Goal: Information Seeking & Learning: Find specific fact

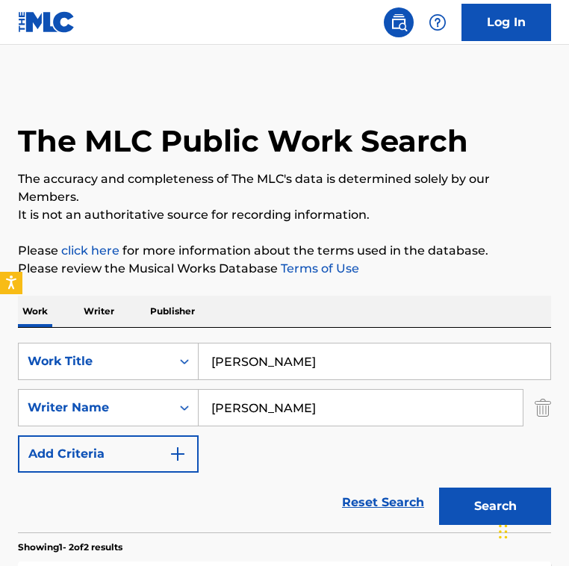
click at [307, 344] on input "Mobarak Baad" at bounding box center [375, 362] width 352 height 36
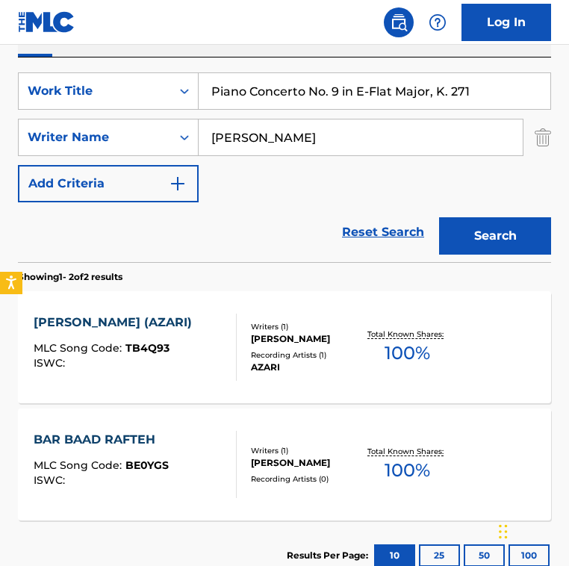
type input "Piano Concerto No. 9 in E-Flat Major, K. 271"
click at [370, 145] on input "Nasser Cheshmazar" at bounding box center [361, 138] width 324 height 36
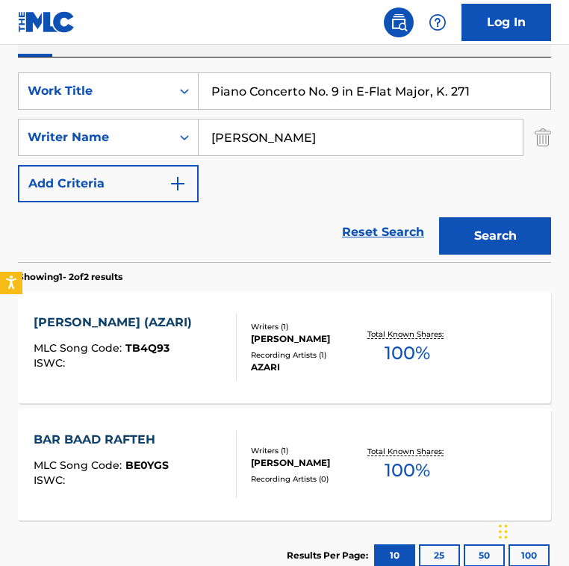
click at [370, 145] on input "Nasser Cheshmazar" at bounding box center [361, 138] width 324 height 36
paste input "Wolfgang Amadeus Mozart"
type input "Wolfgang Amadeus Mozart"
click at [439, 217] on button "Search" at bounding box center [495, 235] width 112 height 37
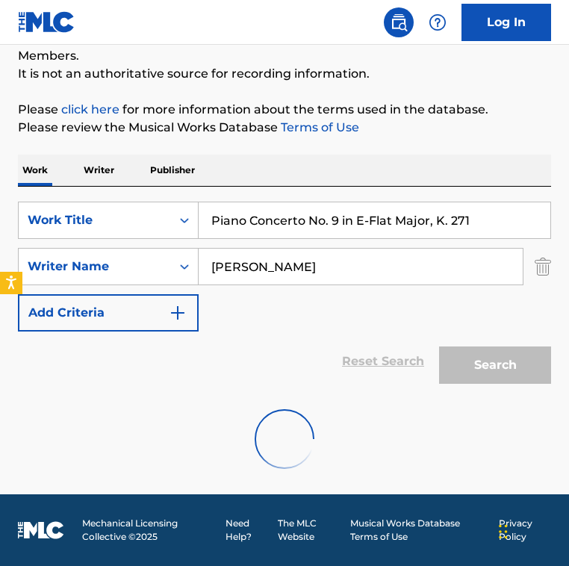
scroll to position [271, 0]
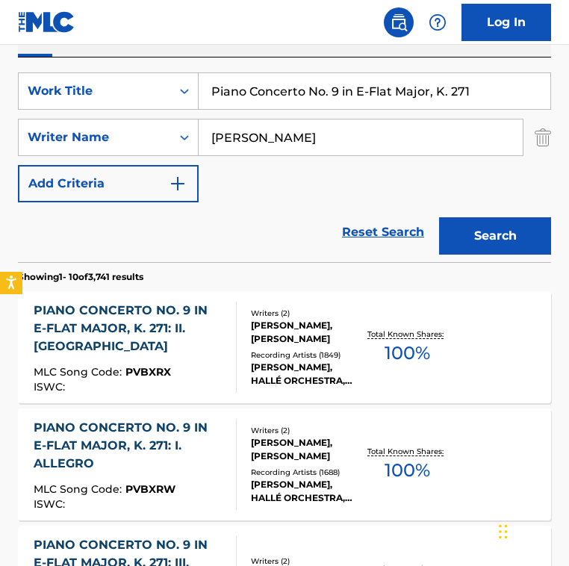
click at [259, 203] on div "Reset Search Search" at bounding box center [285, 233] width 534 height 60
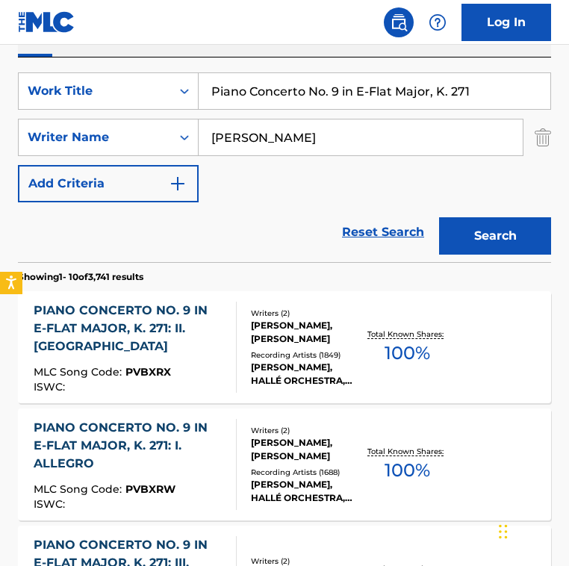
click at [211, 315] on div "PIANO CONCERTO NO. 9 IN E-FLAT MAJOR, K. 271: II. ANDANTINO" at bounding box center [129, 329] width 190 height 54
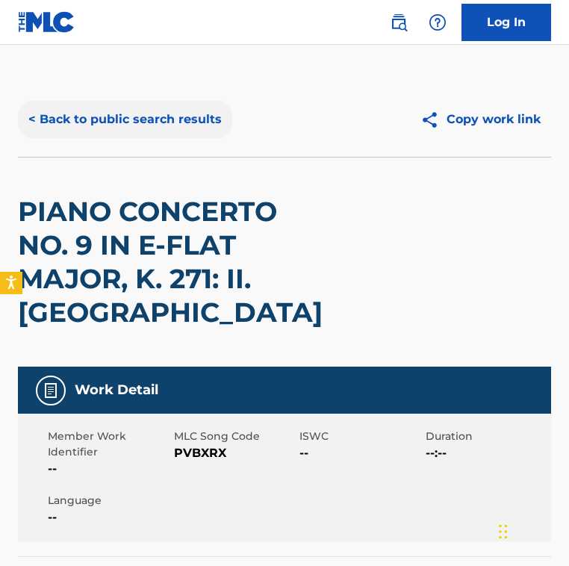
click at [130, 120] on button "< Back to public search results" at bounding box center [125, 119] width 214 height 37
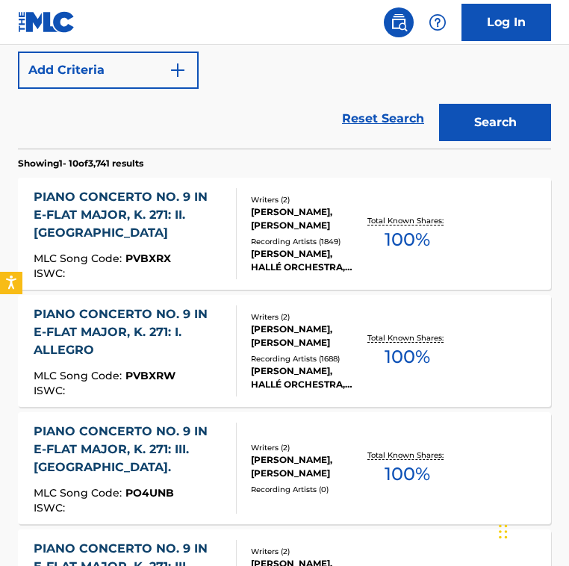
scroll to position [389, 0]
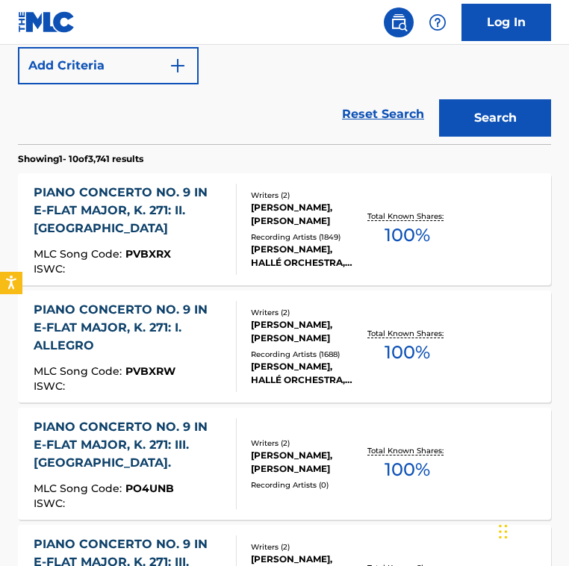
click at [223, 133] on div "Reset Search Search" at bounding box center [285, 114] width 534 height 60
click at [223, 132] on div "Reset Search Search" at bounding box center [285, 114] width 534 height 60
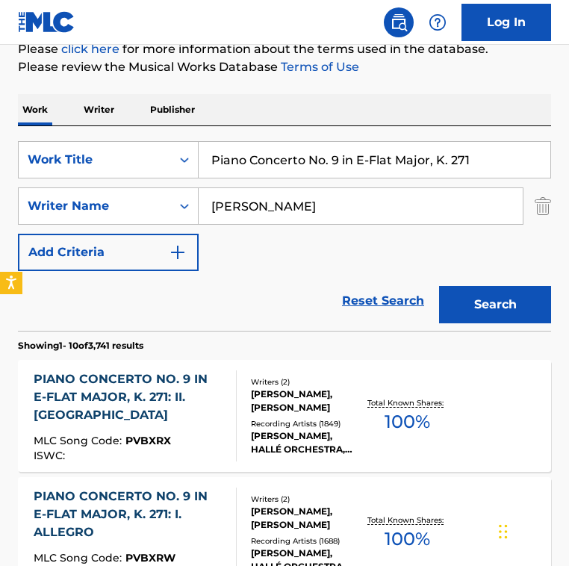
scroll to position [180, 0]
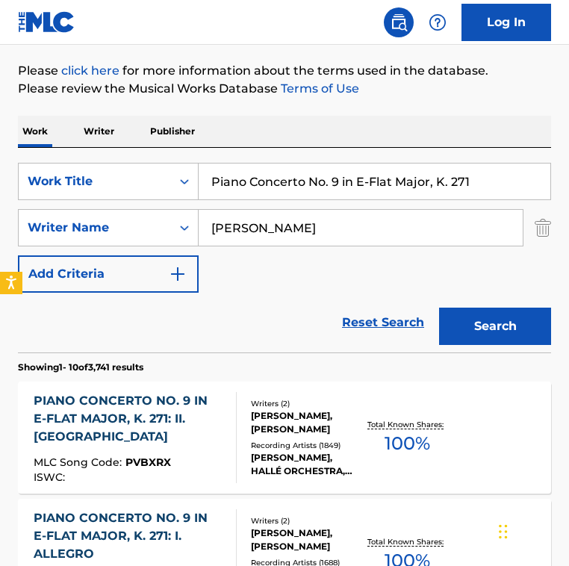
drag, startPoint x: 152, startPoint y: 235, endPoint x: -161, endPoint y: 246, distance: 314.0
click at [0, 246] on html "Accessibility Screen-Reader Guide, Feedback, and Issue Reporting | New window 0…" at bounding box center [284, 103] width 569 height 566
drag, startPoint x: 422, startPoint y: 229, endPoint x: -110, endPoint y: 221, distance: 532.1
click at [0, 221] on html "Accessibility Screen-Reader Guide, Feedback, and Issue Reporting | New window 0…" at bounding box center [284, 103] width 569 height 566
type input "rainer brock"
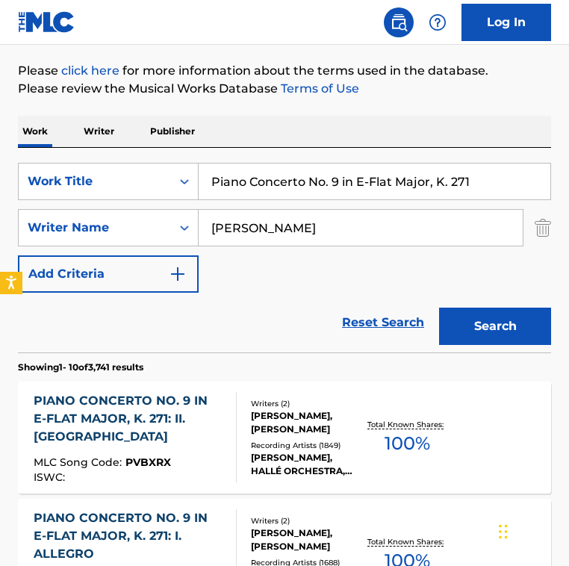
click at [439, 308] on button "Search" at bounding box center [495, 326] width 112 height 37
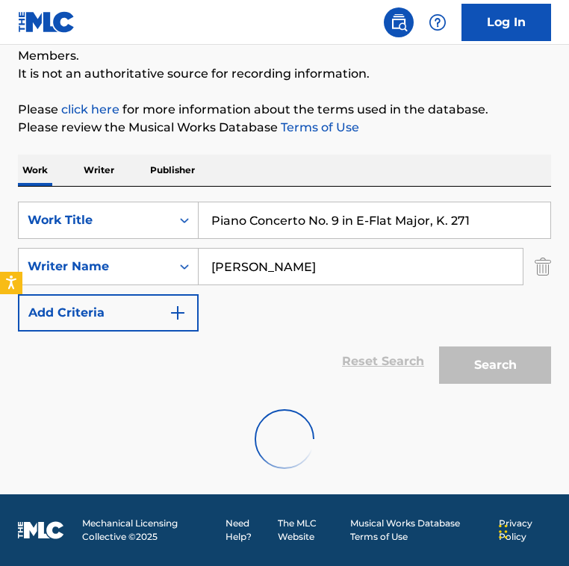
scroll to position [93, 0]
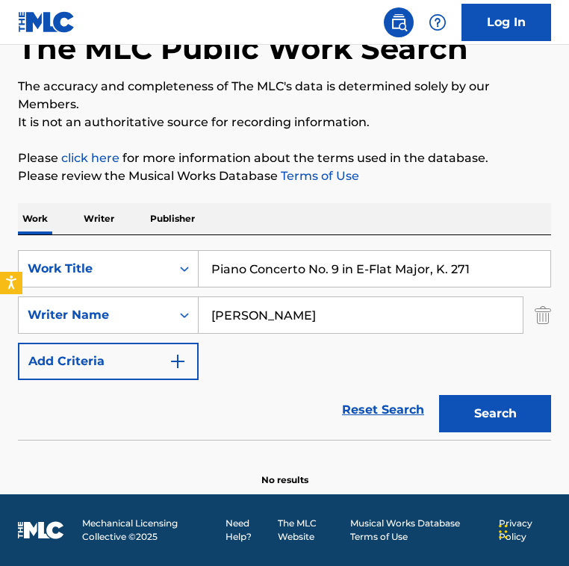
click at [241, 377] on div "SearchWithCriteria2fe9ec90-529c-4e57-ab9a-93cd6d1e6551 Work Title Piano Concert…" at bounding box center [285, 315] width 534 height 130
click at [302, 282] on input "Piano Concerto No. 9 in E-Flat Major, K. 271" at bounding box center [375, 269] width 352 height 36
paste input "23 in A Major, K. 488: III. Allegro assai"
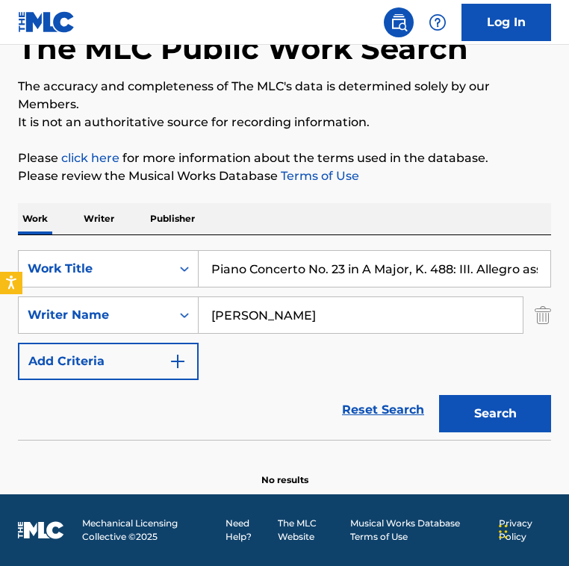
scroll to position [0, 14]
type input "Piano Concerto No. 23 in A Major, K. 488: III. Allegro assai"
click at [290, 305] on input "rainer brock" at bounding box center [361, 315] width 324 height 36
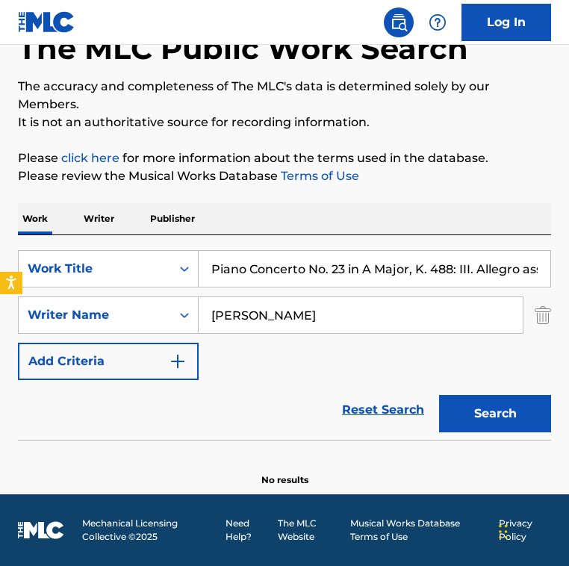
click at [290, 305] on input "rainer brock" at bounding box center [361, 315] width 324 height 36
paste input "Wolfgang Amadeus Mozart"
type input "Wolfgang Amadeus Mozart"
click at [439, 395] on button "Search" at bounding box center [495, 413] width 112 height 37
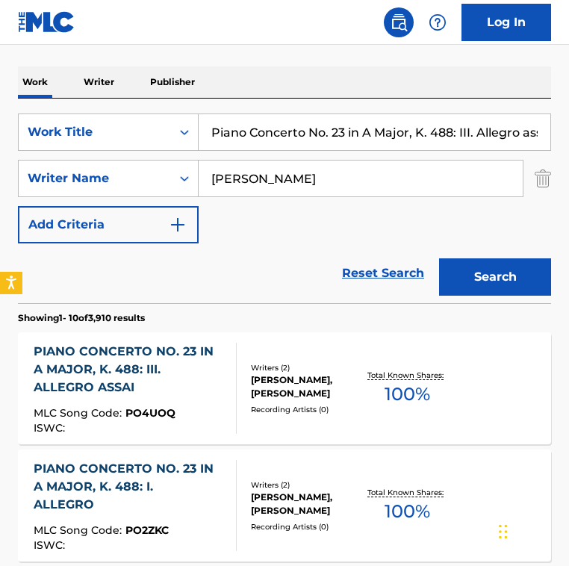
scroll to position [228, 0]
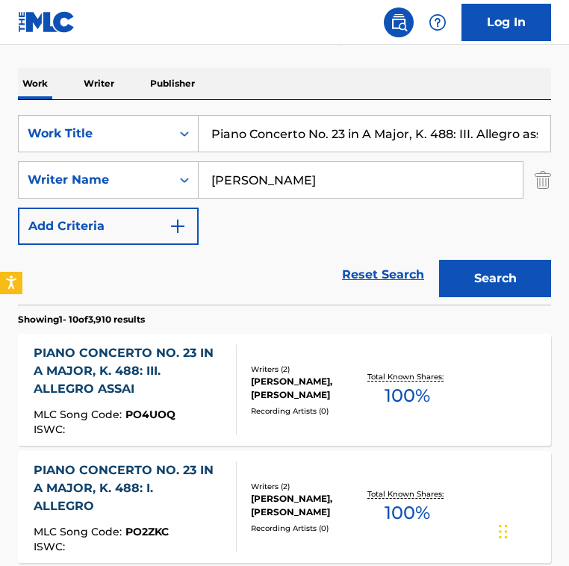
click at [346, 129] on input "Piano Concerto No. 23 in A Major, K. 488: III. Allegro assai" at bounding box center [375, 134] width 352 height 36
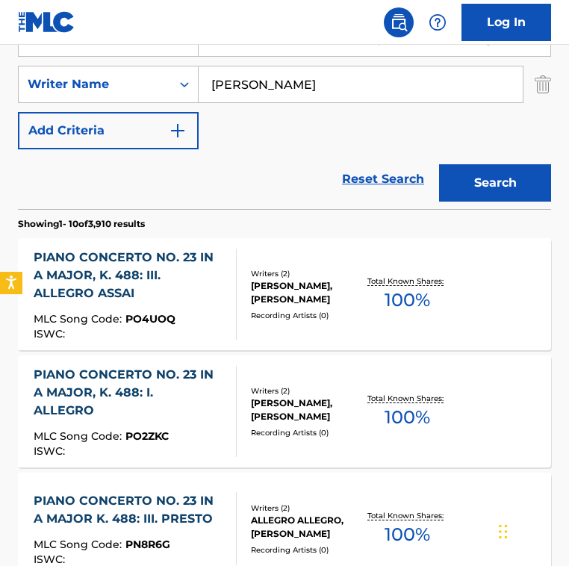
scroll to position [0, 0]
click at [266, 250] on div "PIANO CONCERTO NO. 23 IN A MAJOR, K. 488: III. ALLEGRO ASSAI MLC Song Code : PO…" at bounding box center [285, 294] width 534 height 112
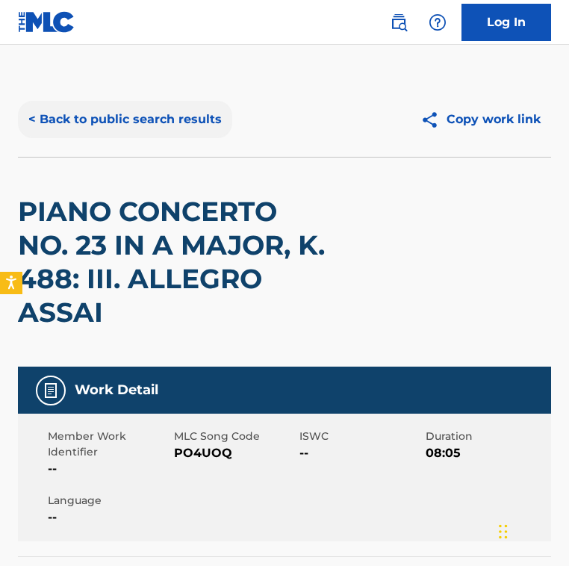
click at [106, 114] on button "< Back to public search results" at bounding box center [125, 119] width 214 height 37
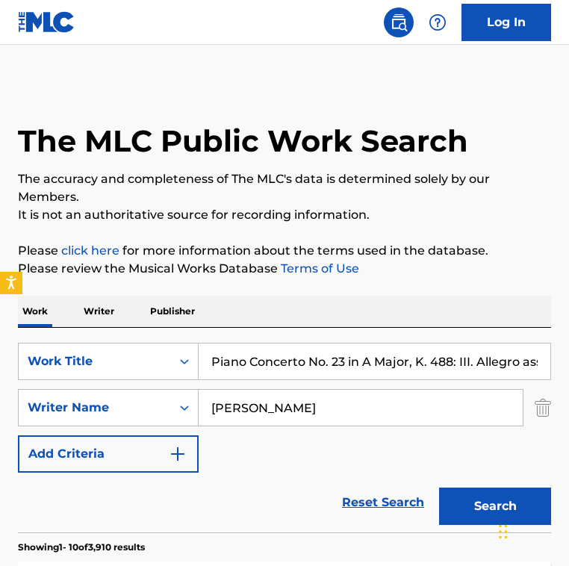
scroll to position [320, 0]
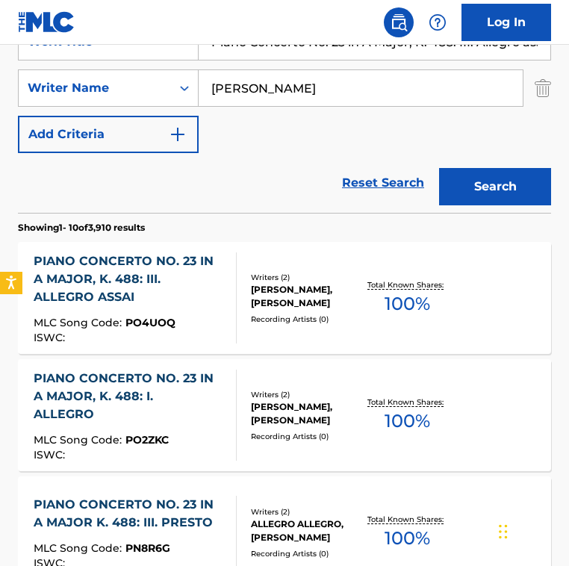
drag, startPoint x: 417, startPoint y: 81, endPoint x: -158, endPoint y: 81, distance: 574.6
paste input "Günther BreestThomas Fros"
drag, startPoint x: 305, startPoint y: 83, endPoint x: 458, endPoint y: 86, distance: 153.2
click at [458, 86] on input "Günther BreestThomas Frost" at bounding box center [361, 88] width 324 height 36
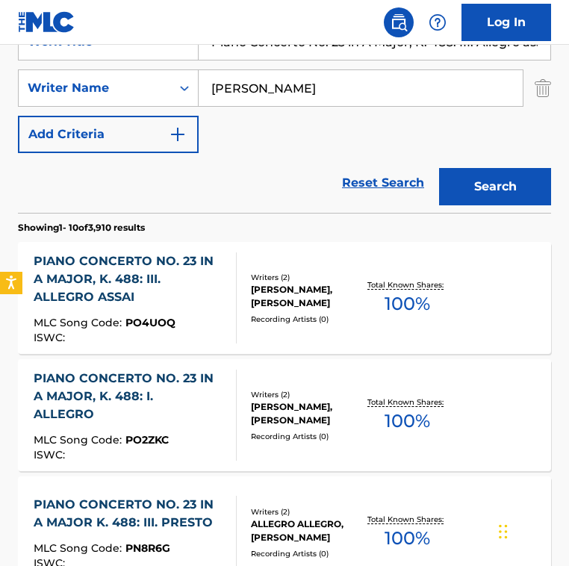
click at [439, 168] on button "Search" at bounding box center [495, 186] width 112 height 37
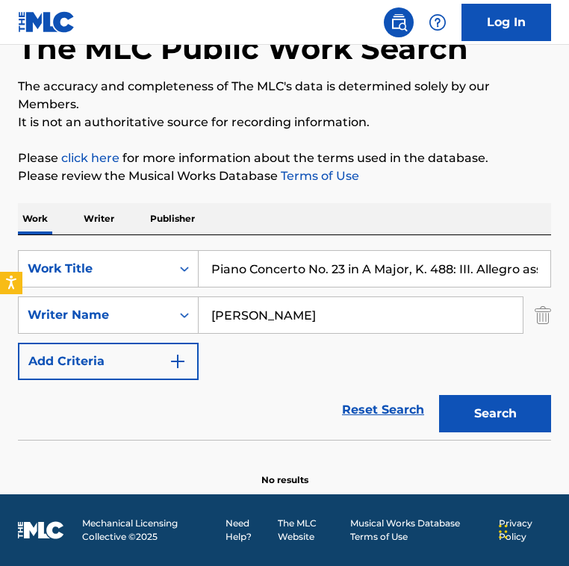
scroll to position [93, 0]
drag, startPoint x: 201, startPoint y: 321, endPoint x: 146, endPoint y: 320, distance: 55.3
click at [146, 320] on div "SearchWithCriteria8f57dcd0-ccde-403a-b6ad-12611e31a1cf Writer Name Günther Bree…" at bounding box center [285, 315] width 534 height 37
paste input "Thomas Fro"
type input "Thomas Frost"
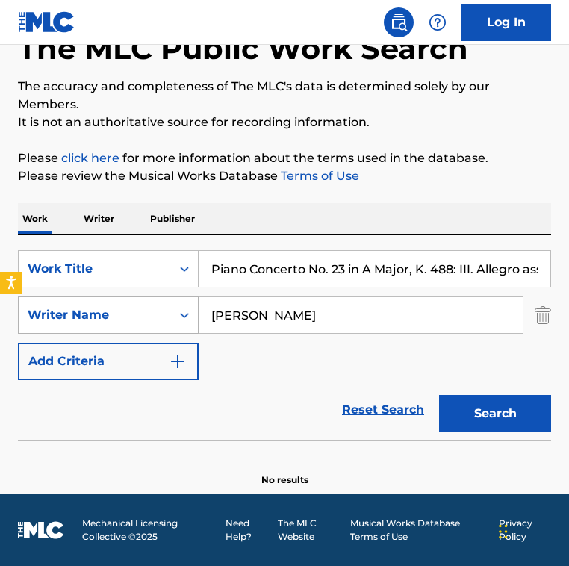
click at [439, 395] on button "Search" at bounding box center [495, 413] width 112 height 37
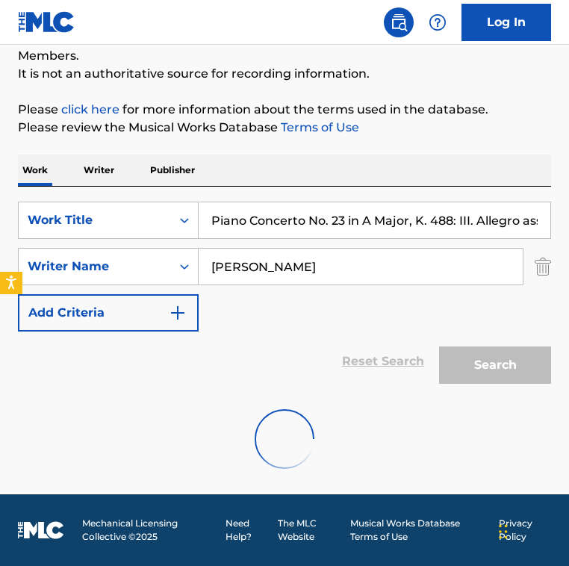
scroll to position [320, 0]
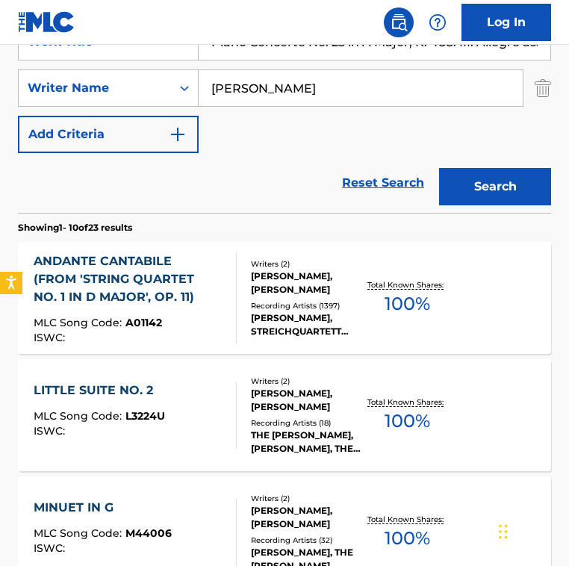
click at [250, 175] on div "Reset Search Search" at bounding box center [285, 183] width 534 height 60
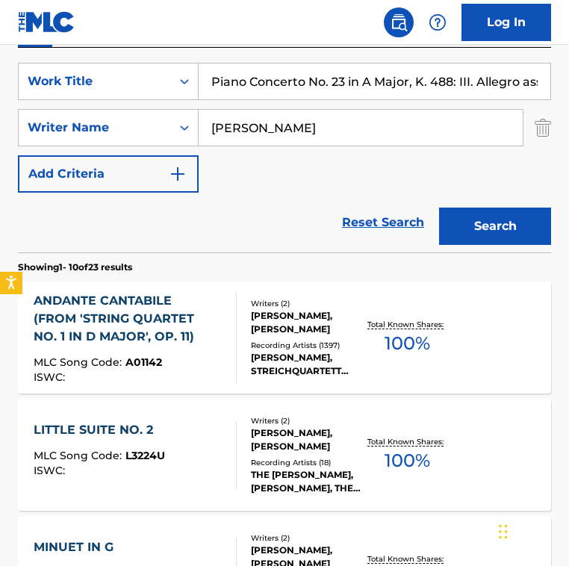
click at [341, 92] on input "Piano Concerto No. 23 in A Major, K. 488: III. Allegro assai" at bounding box center [375, 82] width 352 height 36
paste input "A Different Story to Tell"
type input "A Different Story to Tell"
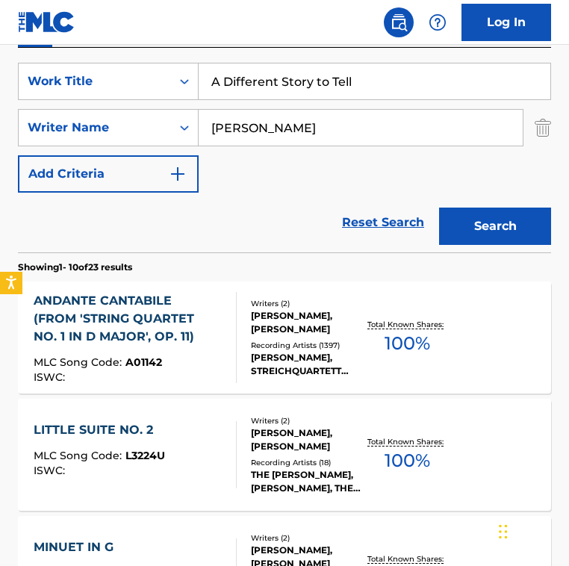
drag, startPoint x: 331, startPoint y: 127, endPoint x: 58, endPoint y: 108, distance: 274.2
click at [58, 108] on div "SearchWithCriteria2fe9ec90-529c-4e57-ab9a-93cd6d1e6551 Work Title A Different S…" at bounding box center [285, 128] width 534 height 130
click at [439, 208] on button "Search" at bounding box center [495, 226] width 112 height 37
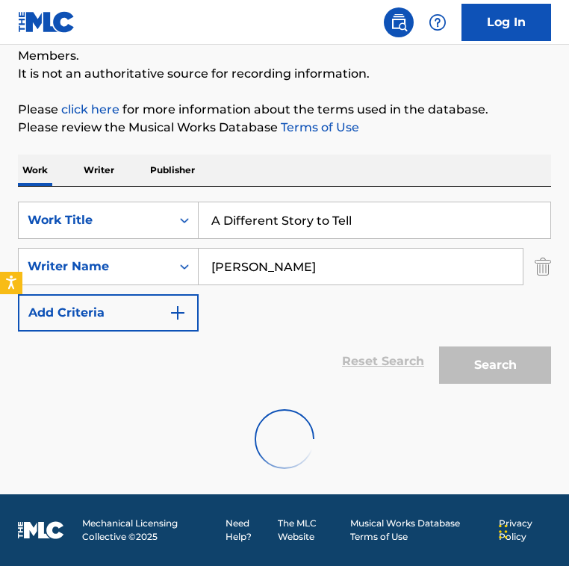
scroll to position [93, 0]
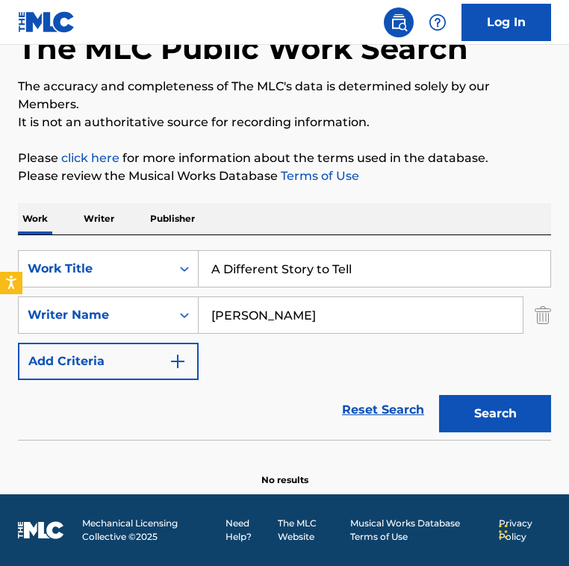
click at [263, 235] on div "SearchWithCriteria2fe9ec90-529c-4e57-ab9a-93cd6d1e6551 Work Title A Different S…" at bounding box center [285, 337] width 534 height 205
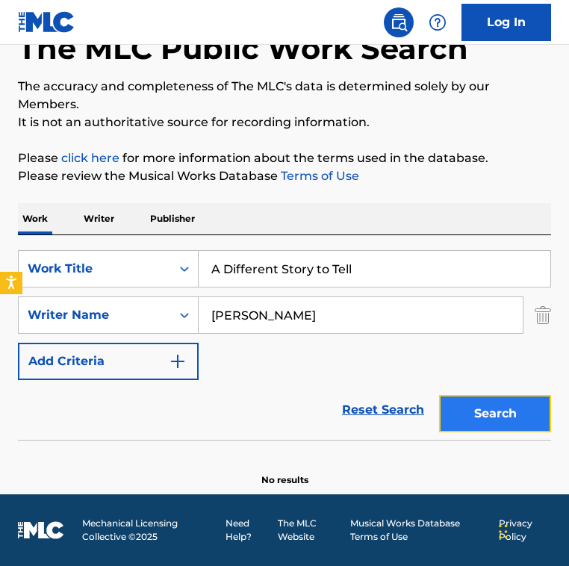
click at [494, 414] on button "Search" at bounding box center [495, 413] width 112 height 37
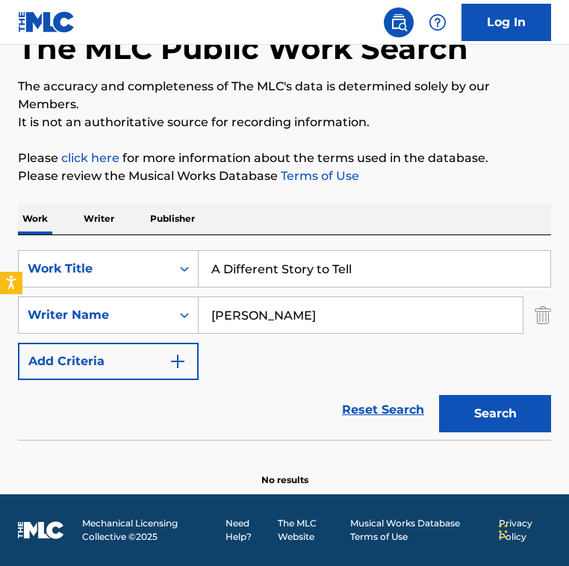
click at [378, 325] on input "mac hartman" at bounding box center [361, 315] width 324 height 36
paste input "Marc H"
type input "Marc Hartman"
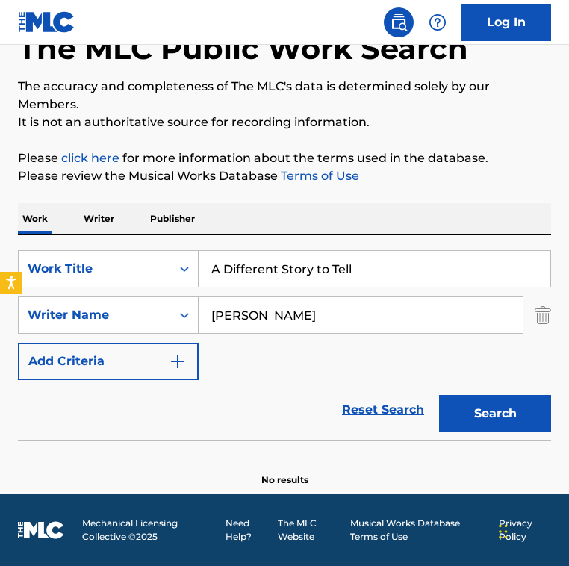
click at [439, 395] on button "Search" at bounding box center [495, 413] width 112 height 37
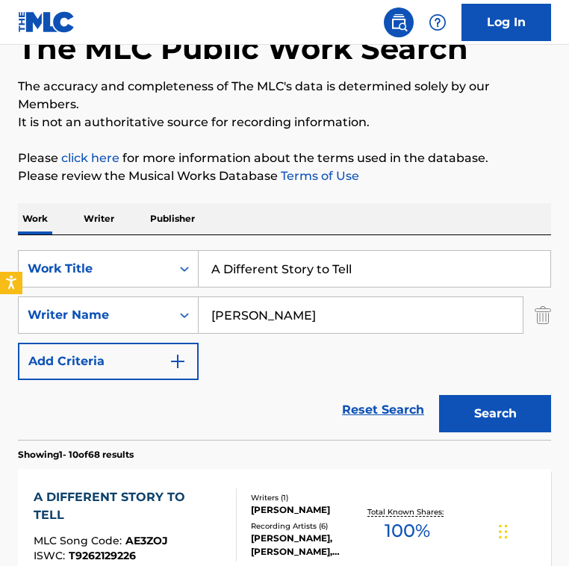
click at [251, 387] on div "Reset Search Search" at bounding box center [285, 410] width 534 height 60
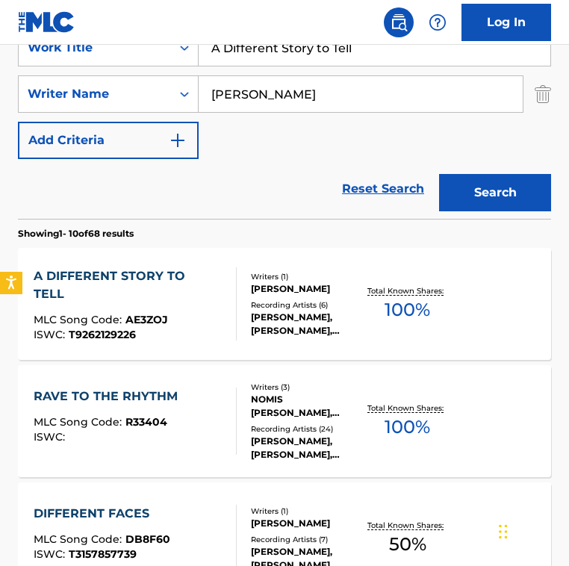
scroll to position [318, 0]
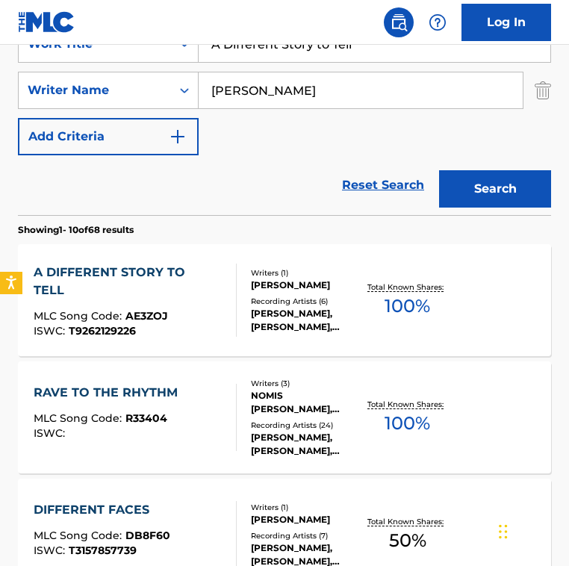
click at [230, 305] on div at bounding box center [230, 300] width 12 height 73
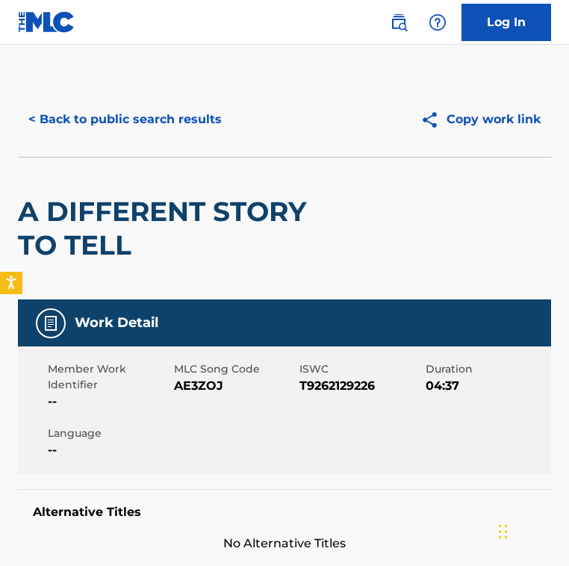
click at [188, 380] on span "AE3ZOJ" at bounding box center [235, 386] width 123 height 18
copy span "AE3ZOJ"
click at [178, 93] on div "< Back to public search results Copy work link" at bounding box center [285, 119] width 534 height 75
click at [161, 116] on button "< Back to public search results" at bounding box center [125, 119] width 214 height 37
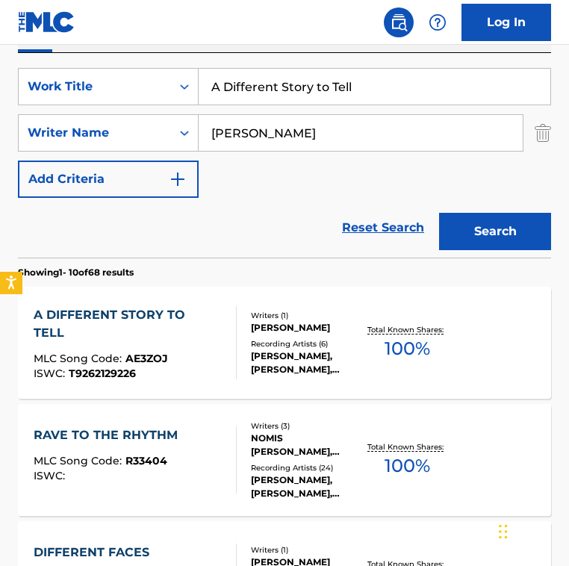
scroll to position [259, 0]
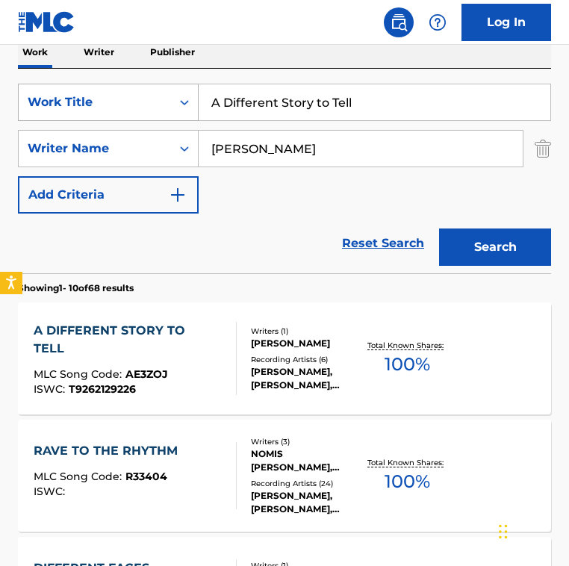
drag, startPoint x: 386, startPoint y: 109, endPoint x: 42, endPoint y: 89, distance: 344.3
click at [42, 89] on div "SearchWithCriteria2fe9ec90-529c-4e57-ab9a-93cd6d1e6551 Work Title A Different S…" at bounding box center [285, 102] width 534 height 37
paste input "Mendelssohn: A Midsummer Night's Dream, Op. 61, MWV M13: Overture, Op. 21, MWV …"
type input "Mendelssohn: A Midsummer Night's Dream, Op. 61, MWV M13: Overture, Op. 21, MWV …"
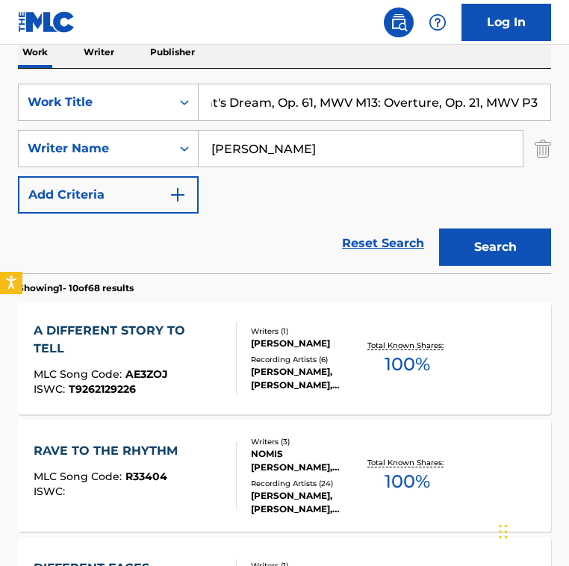
scroll to position [0, 0]
click at [297, 152] on input "Marc Hartman" at bounding box center [361, 149] width 324 height 36
paste input "Felix Mendelssoh"
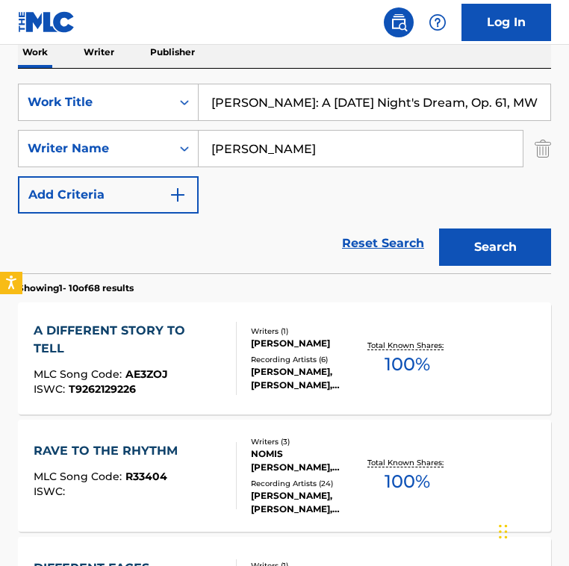
type input "Felix Mendelssohn"
click at [439, 229] on button "Search" at bounding box center [495, 247] width 112 height 37
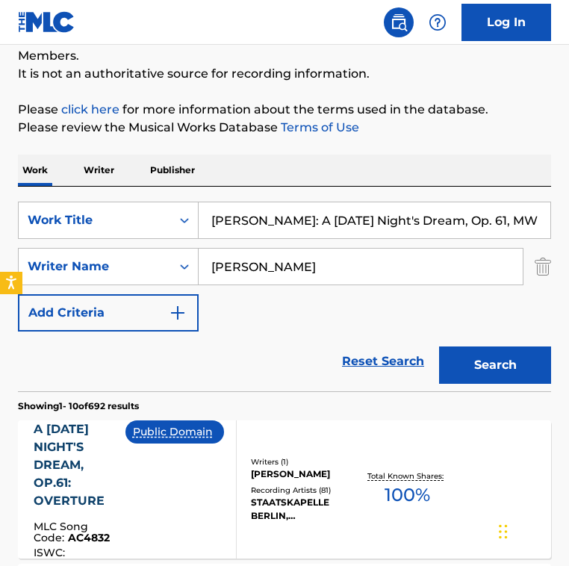
scroll to position [259, 0]
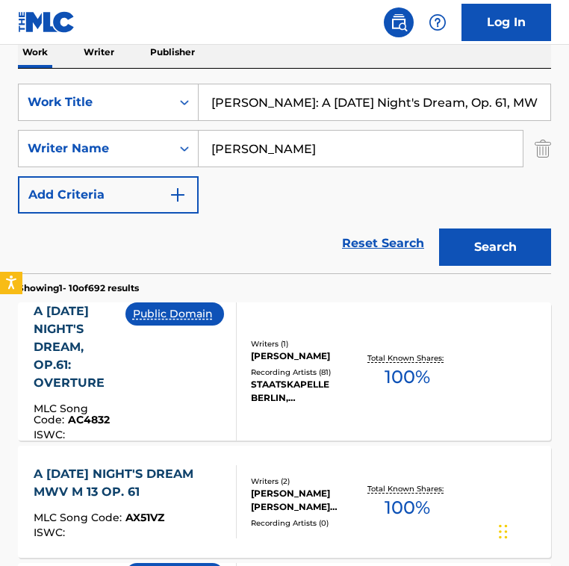
click at [290, 94] on input "Mendelssohn: A Midsummer Night's Dream, Op. 61, MWV M13: Overture, Op. 21, MWV …" at bounding box center [375, 102] width 352 height 36
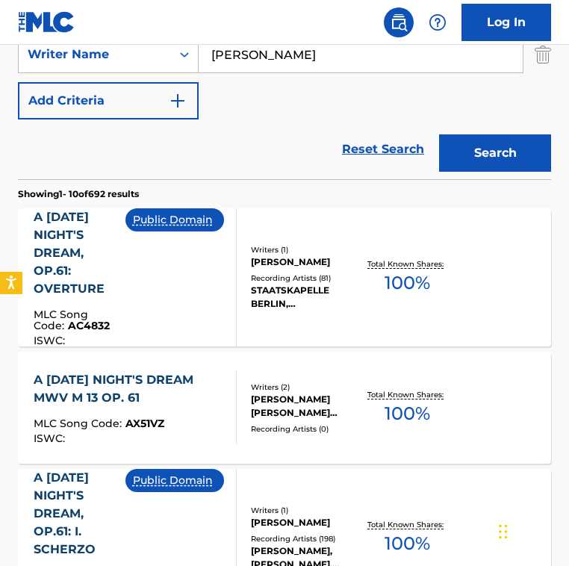
scroll to position [0, 0]
click at [226, 252] on div "Public Domain" at bounding box center [181, 277] width 111 height 138
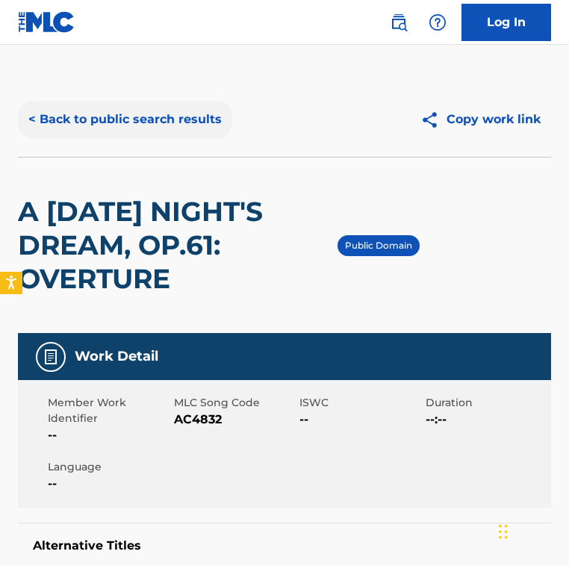
click at [155, 117] on button "< Back to public search results" at bounding box center [125, 119] width 214 height 37
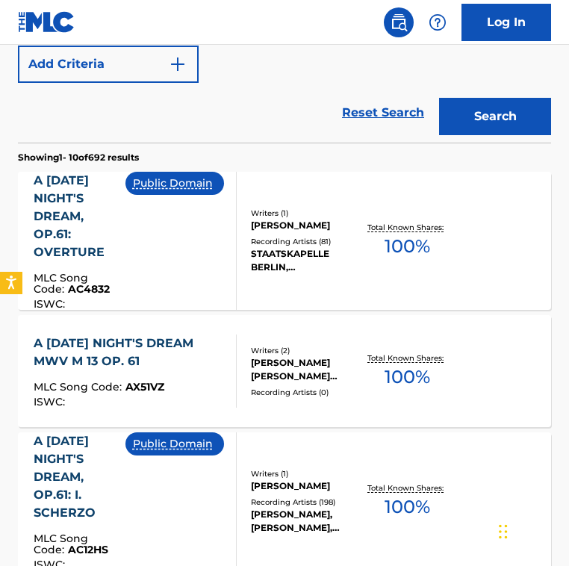
scroll to position [385, 0]
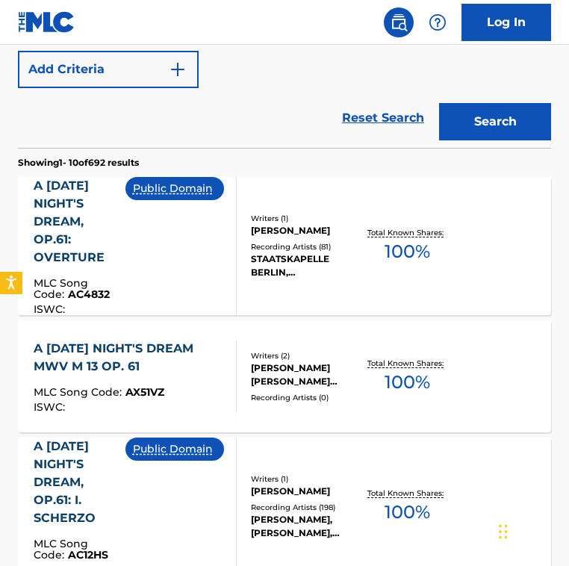
click at [164, 235] on div "Public Domain" at bounding box center [181, 246] width 111 height 138
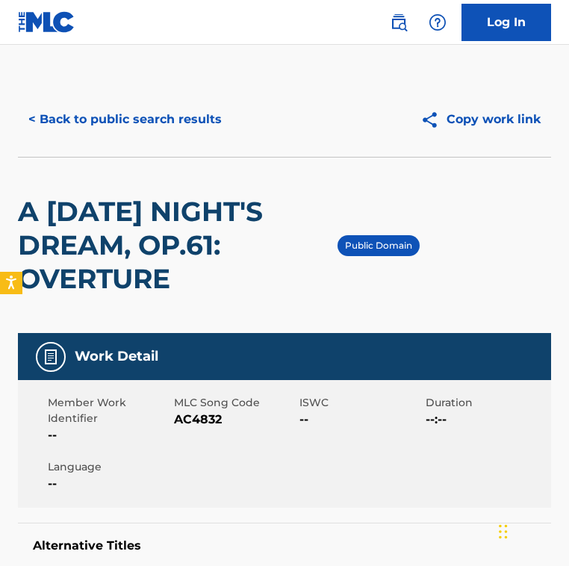
click at [200, 421] on span "AC4832" at bounding box center [235, 420] width 123 height 18
copy span "AC4832"
click at [229, 340] on div "Work Detail" at bounding box center [285, 356] width 534 height 47
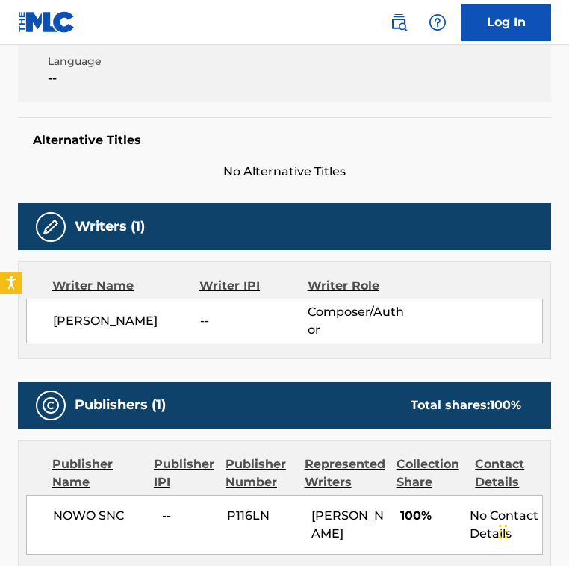
click at [232, 344] on div "Writer Name Writer IPI Writer Role FELIX MENDELSSOHN -- Composer/Author" at bounding box center [285, 311] width 534 height 98
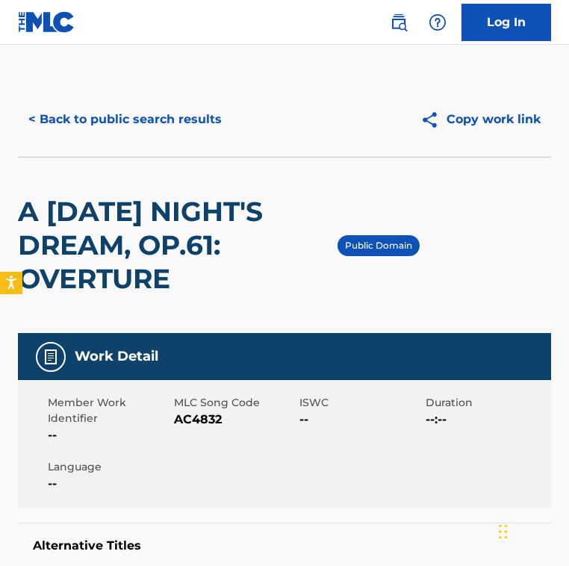
click at [251, 462] on div "Member Work Identifier -- MLC Song Code AC4832 ISWC -- Duration --:-- Language …" at bounding box center [285, 444] width 534 height 128
click at [179, 105] on button "< Back to public search results" at bounding box center [125, 119] width 214 height 37
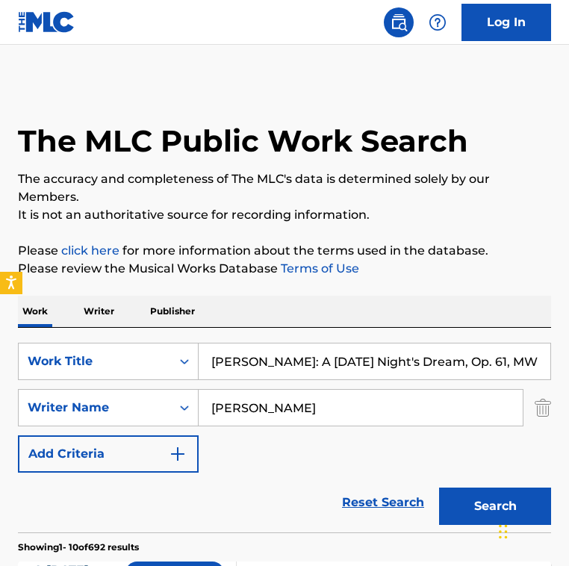
click at [262, 318] on div "Work Writer Publisher" at bounding box center [285, 311] width 534 height 31
click at [247, 355] on input "Mendelssohn: A Midsummer Night's Dream, Op. 61, MWV M13: Overture, Op. 21, MWV …" at bounding box center [375, 362] width 352 height 36
paste input "A Rockin' Good Christmas"
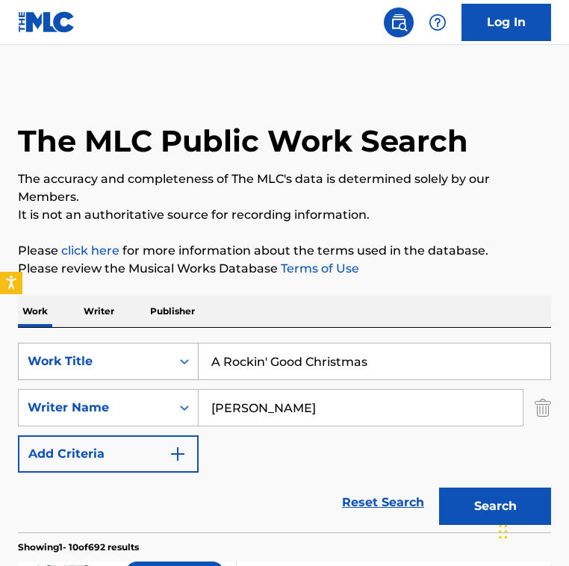
type input "A Rockin' Good Christmas"
click at [282, 395] on input "Felix Mendelssohn" at bounding box center [361, 408] width 324 height 36
paste input "John FiddySammy Burdso"
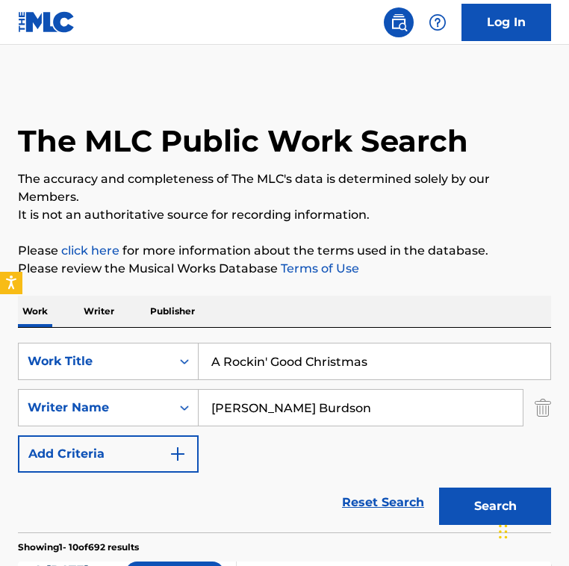
drag, startPoint x: 278, startPoint y: 407, endPoint x: 399, endPoint y: 409, distance: 121.1
click at [399, 409] on input "John FiddySammy Burdson" at bounding box center [361, 408] width 324 height 36
type input "John Fiddy"
click at [439, 488] on button "Search" at bounding box center [495, 506] width 112 height 37
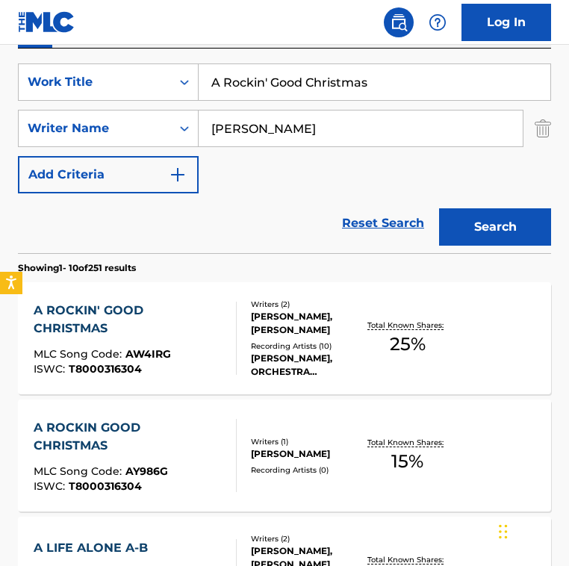
scroll to position [280, 0]
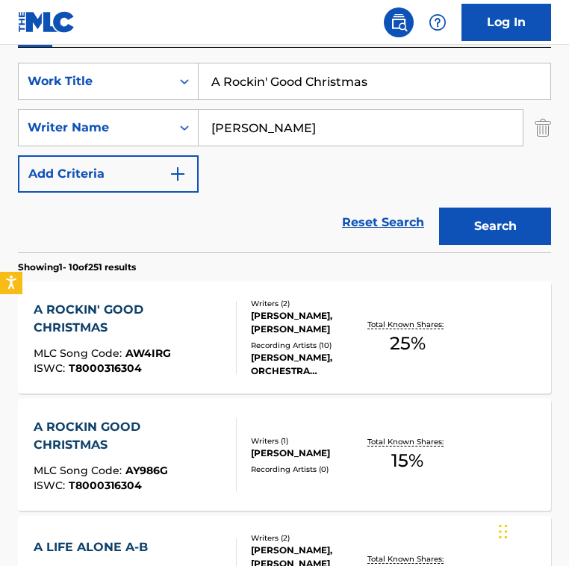
click at [203, 330] on div "A ROCKIN' GOOD CHRISTMAS" at bounding box center [129, 319] width 190 height 36
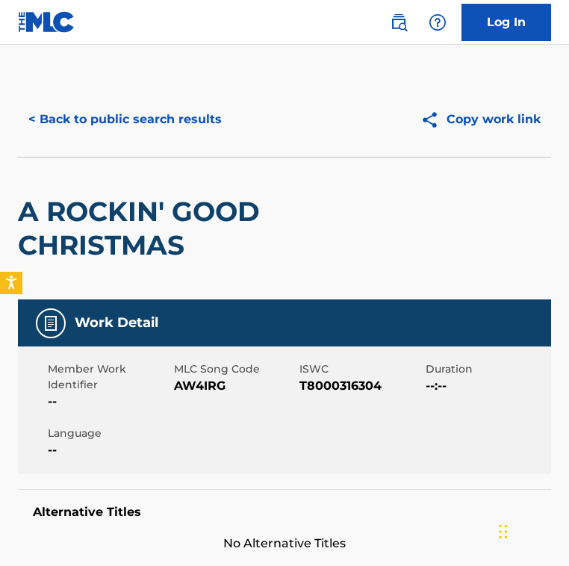
click at [198, 387] on span "AW4IRG" at bounding box center [235, 386] width 123 height 18
copy span "AW4IRG"
click at [127, 122] on button "< Back to public search results" at bounding box center [125, 119] width 214 height 37
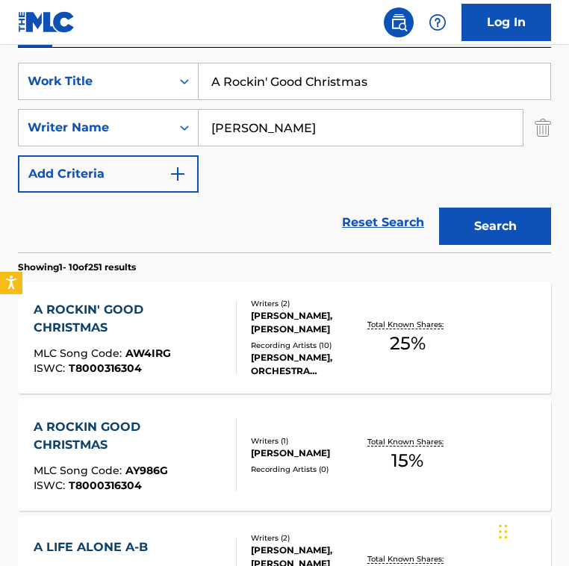
click at [158, 460] on div "A ROCKIN GOOD CHRISTMAS MLC Song Code : AY986G ISWC : T8000316304" at bounding box center [129, 454] width 190 height 73
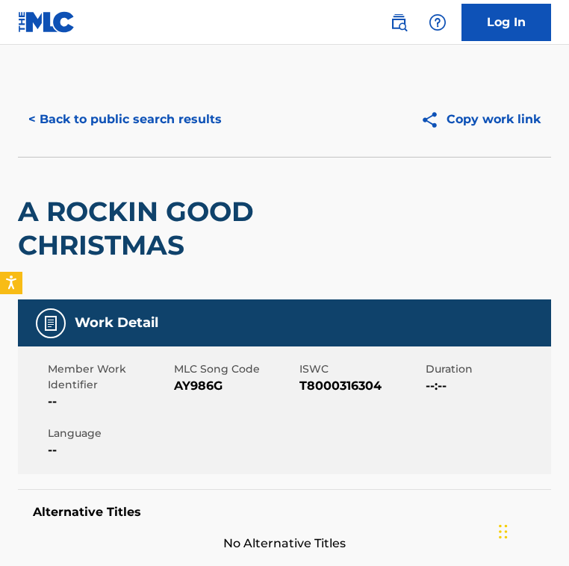
click at [191, 389] on span "AY986G" at bounding box center [235, 386] width 123 height 18
copy span "AY986G"
click at [109, 93] on div "< Back to public search results Copy work link" at bounding box center [285, 119] width 534 height 75
click at [152, 111] on button "< Back to public search results" at bounding box center [125, 119] width 214 height 37
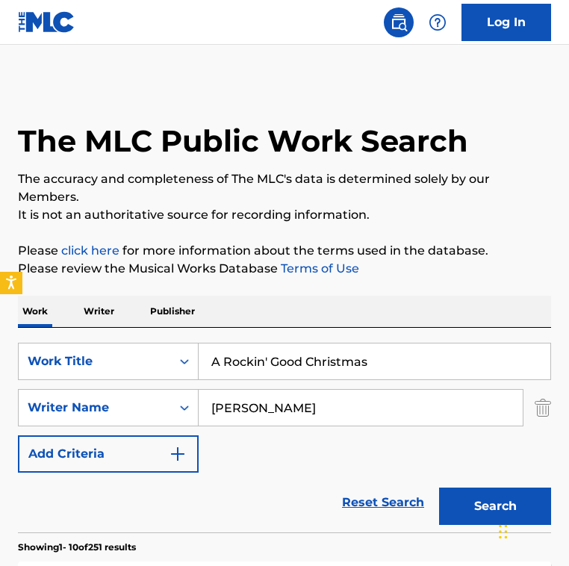
scroll to position [280, 0]
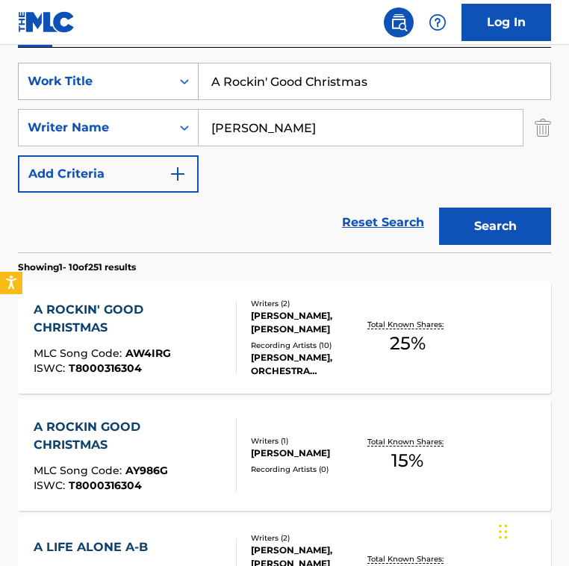
drag, startPoint x: 436, startPoint y: 97, endPoint x: 73, endPoint y: 95, distance: 363.2
click at [81, 97] on div "SearchWithCriteria2fe9ec90-529c-4e57-ab9a-93cd6d1e6551 Work Title A Rockin' Goo…" at bounding box center [285, 81] width 534 height 37
paste input "Jià gěi wǒ"
drag, startPoint x: 468, startPoint y: 81, endPoint x: -31, endPoint y: 78, distance: 499.2
click at [0, 78] on html "Accessibility Screen-Reader Guide, Feedback, and Issue Reporting | New window 0…" at bounding box center [284, 3] width 569 height 566
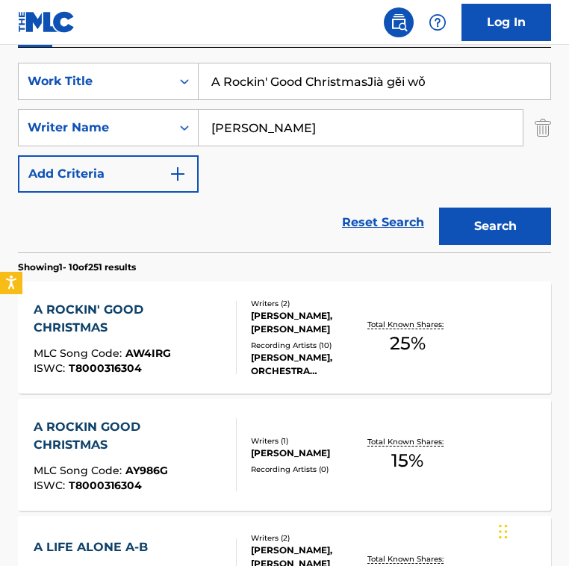
paste input "Search Form"
type input "Jià gěi wǒ"
click at [279, 120] on input "John Fiddy" at bounding box center [361, 128] width 324 height 36
paste input "Yǐnhóngqiáng"
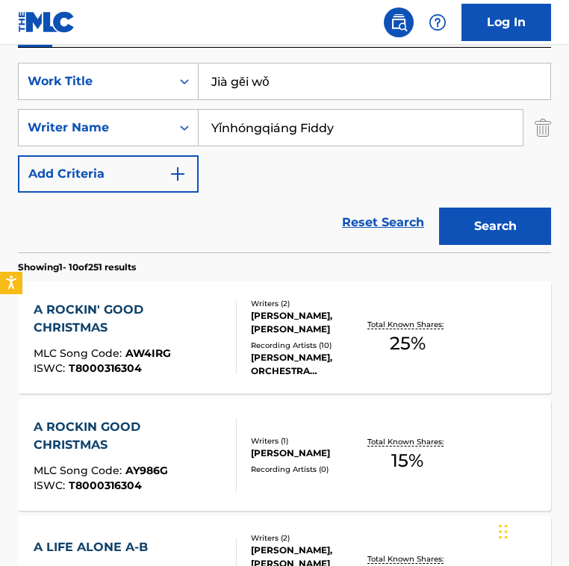
click at [279, 120] on input "Yǐnhóngqiáng Fiddy" at bounding box center [361, 128] width 324 height 36
click at [280, 121] on input "Yǐnhóngqiáng Fiddy" at bounding box center [361, 128] width 324 height 36
paste input "Yǐnhóngqiáng"
click at [439, 208] on button "Search" at bounding box center [495, 226] width 112 height 37
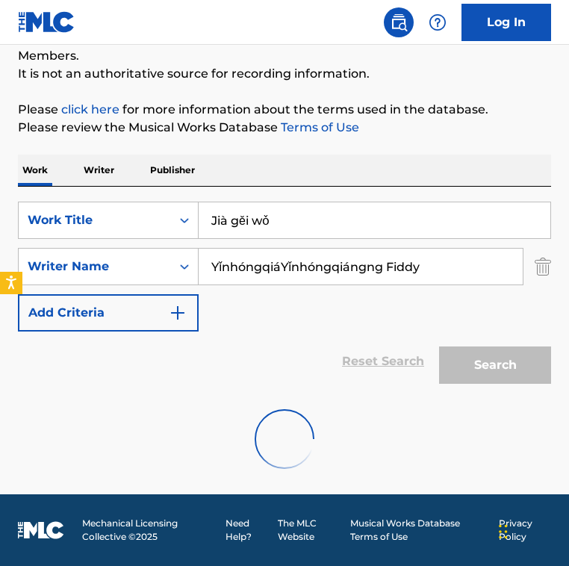
scroll to position [93, 0]
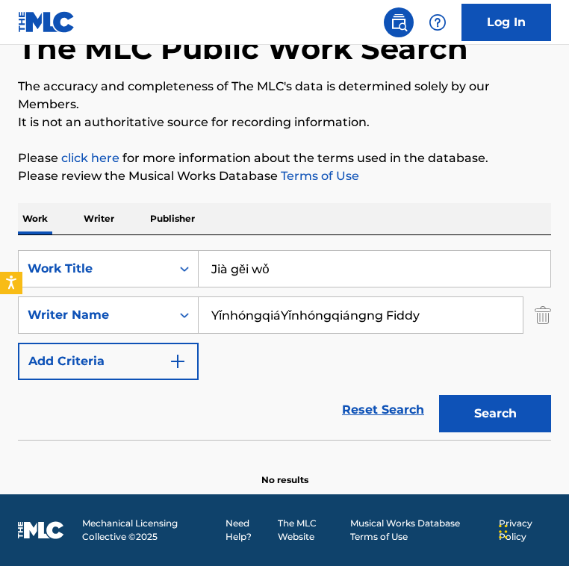
drag, startPoint x: 445, startPoint y: 313, endPoint x: -25, endPoint y: 283, distance: 471.7
click at [0, 283] on html "Accessibility Screen-Reader Guide, Feedback, and Issue Reporting | New window 0…" at bounding box center [284, 190] width 569 height 566
paste input "ng"
type input "Yǐnhóngqiáng"
click at [439, 395] on button "Search" at bounding box center [495, 413] width 112 height 37
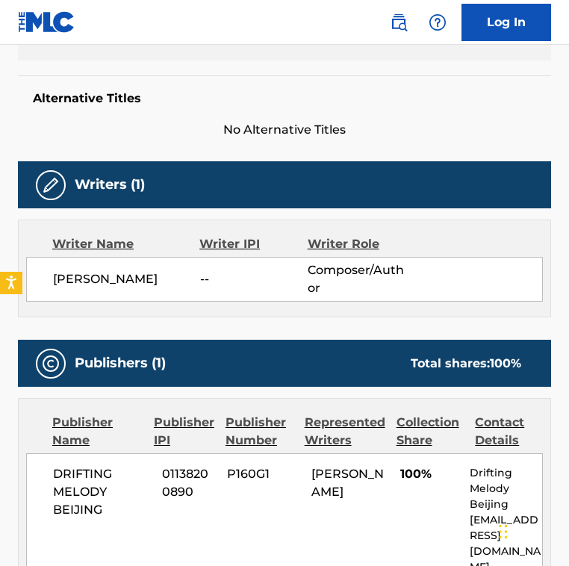
scroll to position [409, 0]
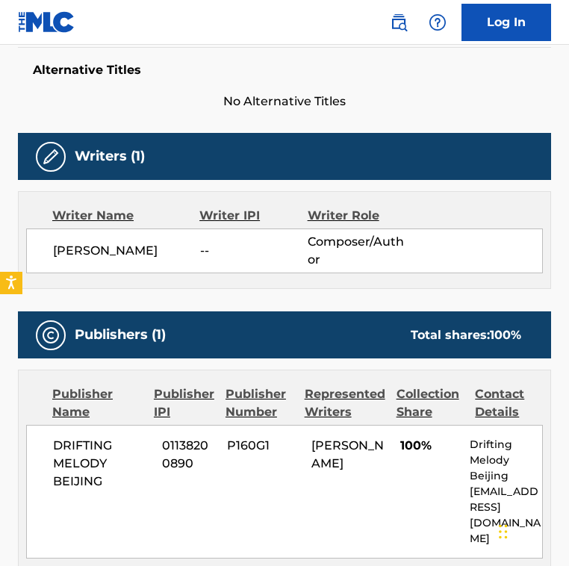
click at [72, 253] on span "[PERSON_NAME]" at bounding box center [126, 251] width 147 height 18
copy div "[PERSON_NAME]"
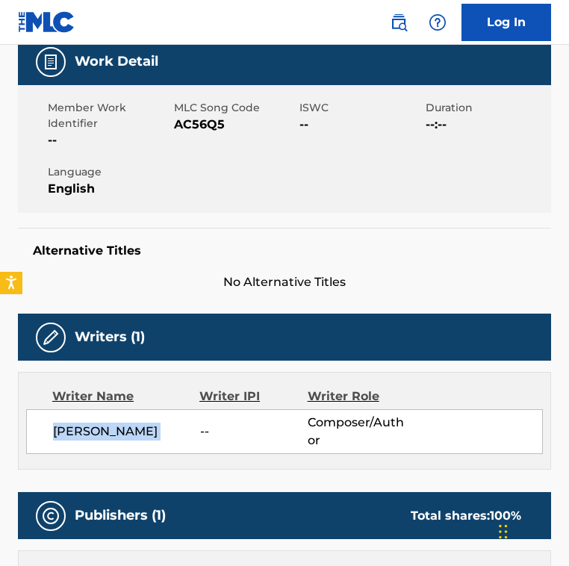
scroll to position [0, 0]
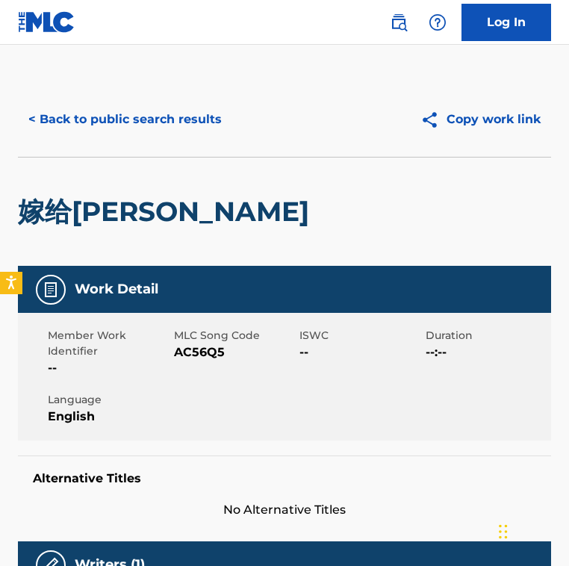
click at [71, 221] on h2 "嫁给[PERSON_NAME]" at bounding box center [167, 212] width 299 height 34
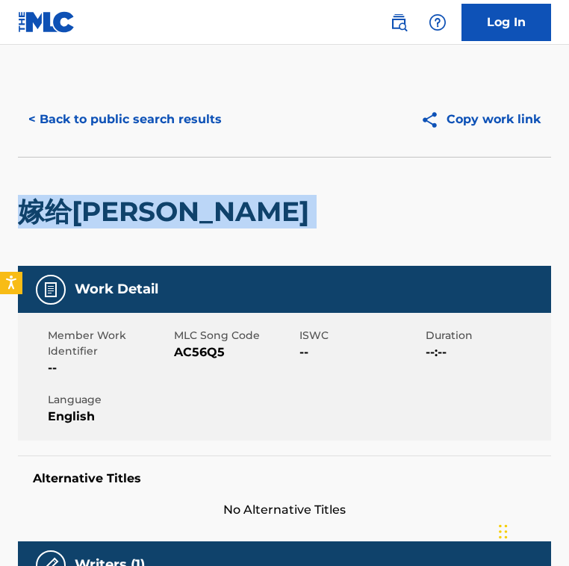
click at [71, 221] on h2 "嫁给[PERSON_NAME]" at bounding box center [167, 212] width 299 height 34
copy div "嫁给[PERSON_NAME]"
click at [222, 344] on span "AC56Q5" at bounding box center [235, 353] width 123 height 18
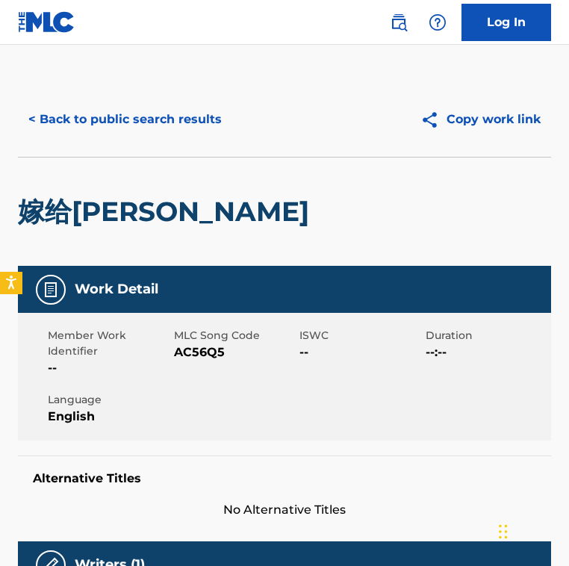
click at [222, 344] on span "AC56Q5" at bounding box center [235, 353] width 123 height 18
click at [213, 344] on span "AC56Q5" at bounding box center [235, 353] width 123 height 18
